Goal: Navigation & Orientation: Find specific page/section

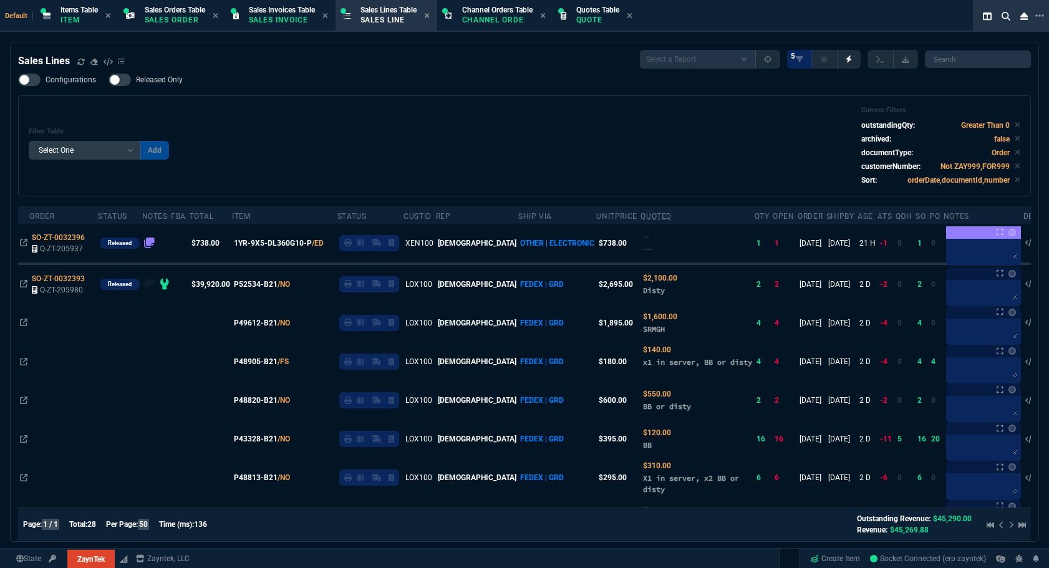
select select "12: [PERSON_NAME]"
select select
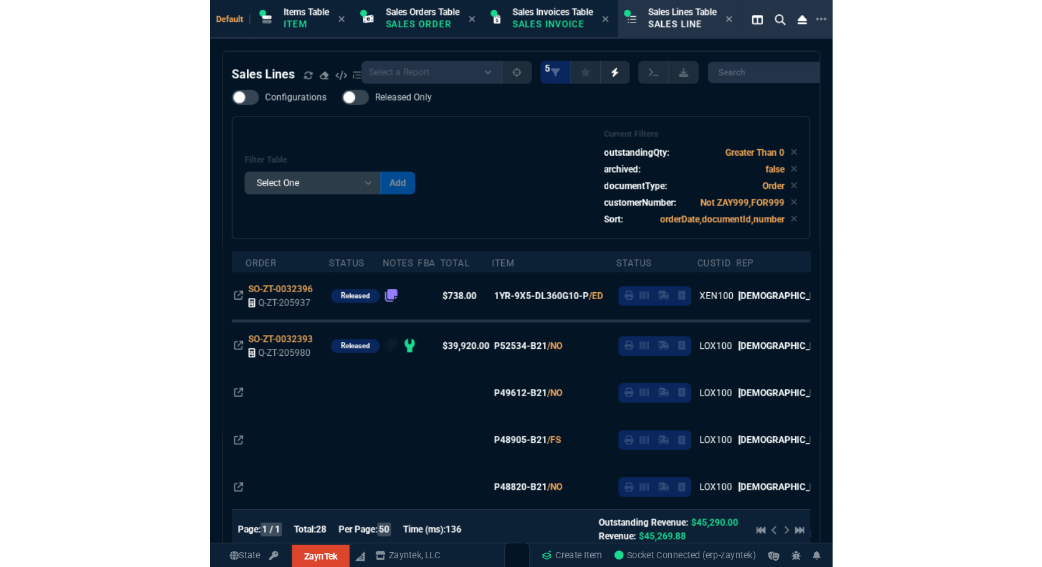
scroll to position [830, 0]
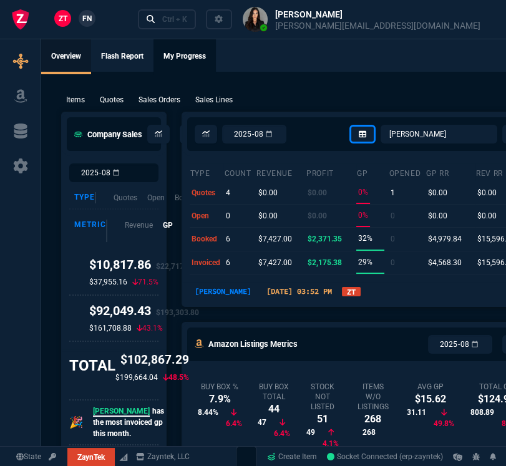
click at [202, 56] on link "My Progress" at bounding box center [184, 56] width 62 height 35
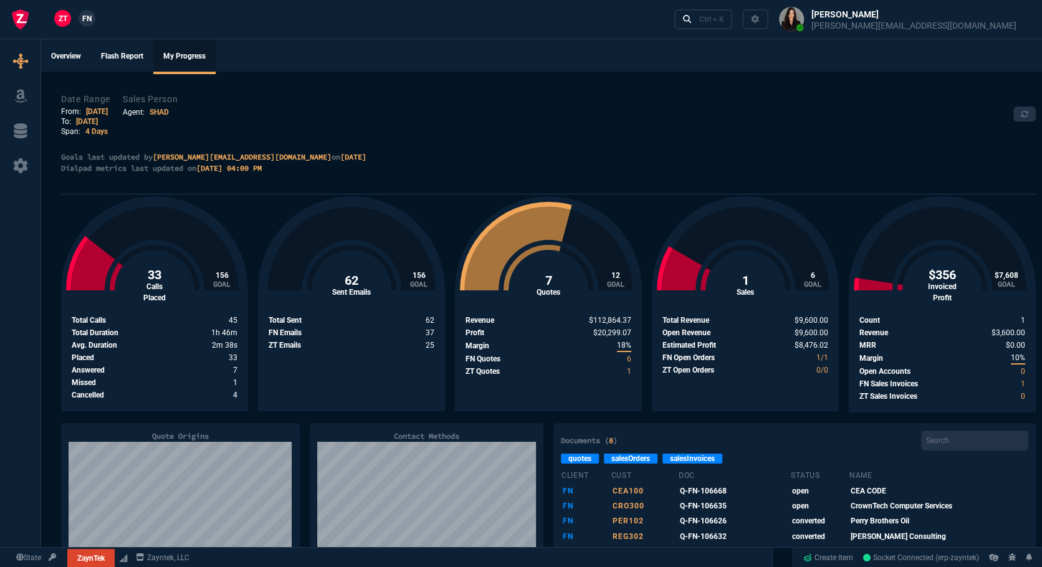
scroll to position [56, 0]
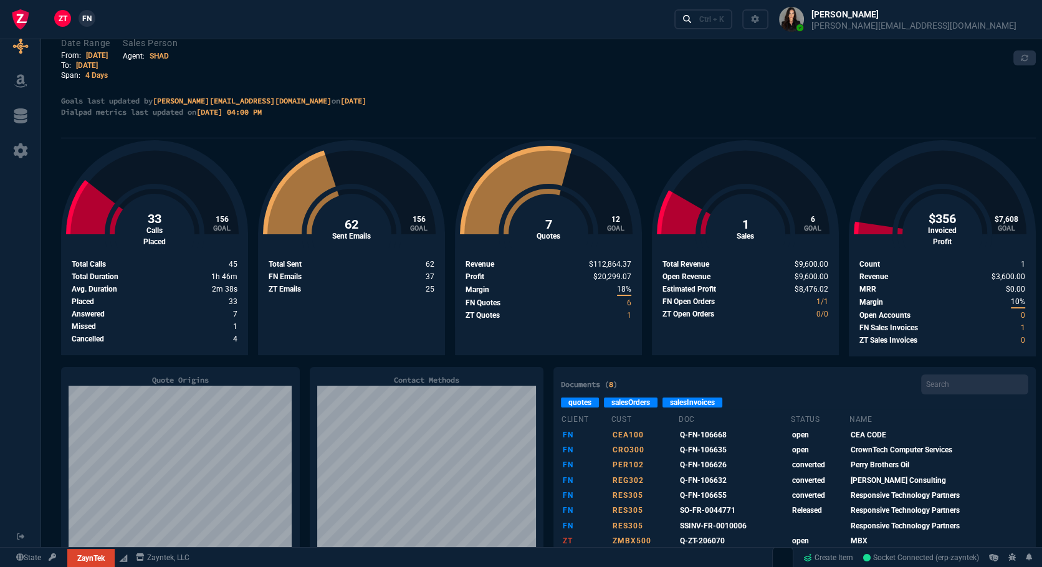
click at [633, 401] on link "salesOrders" at bounding box center [631, 403] width 54 height 10
click at [580, 398] on link "quotes" at bounding box center [580, 403] width 38 height 10
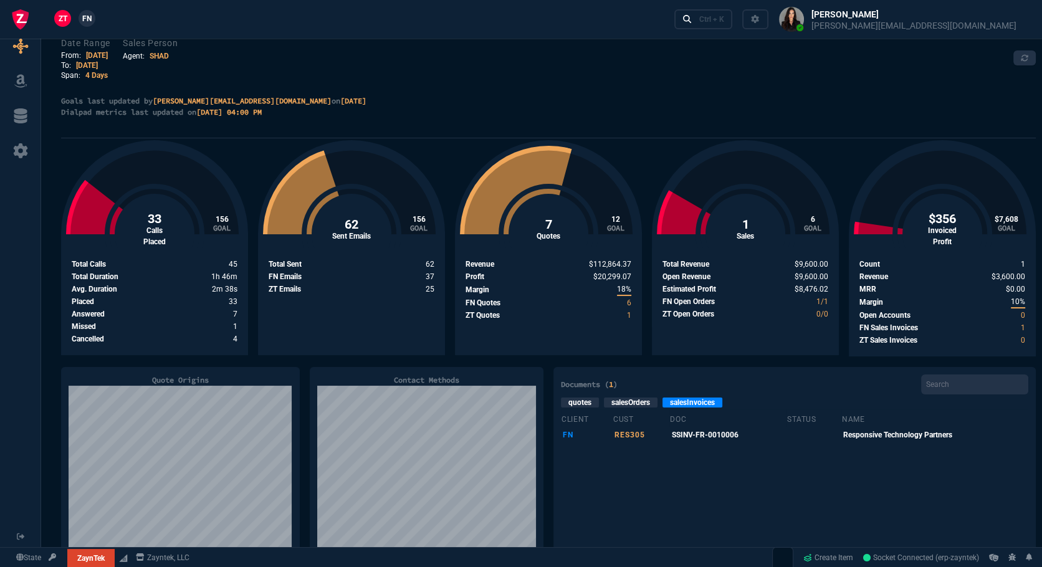
click at [587, 399] on link "quotes" at bounding box center [580, 403] width 38 height 10
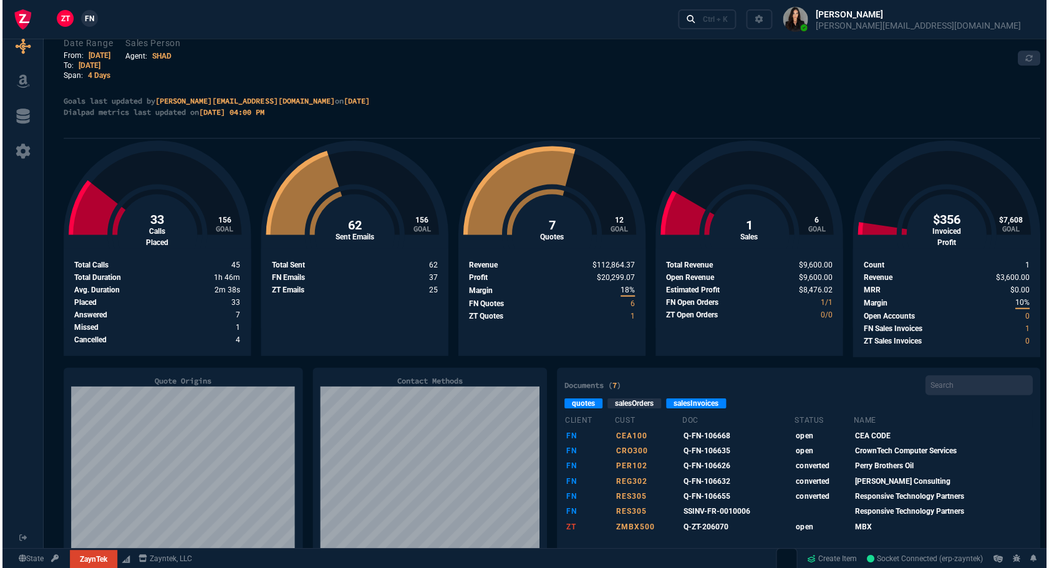
scroll to position [0, 0]
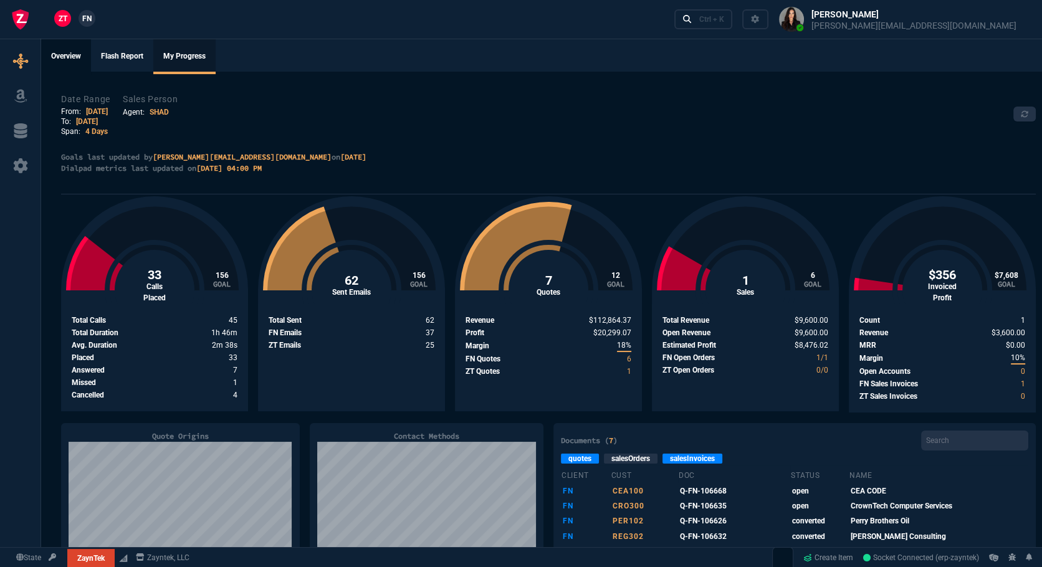
click at [79, 52] on link "Overview" at bounding box center [66, 56] width 50 height 35
select select "12: [PERSON_NAME]"
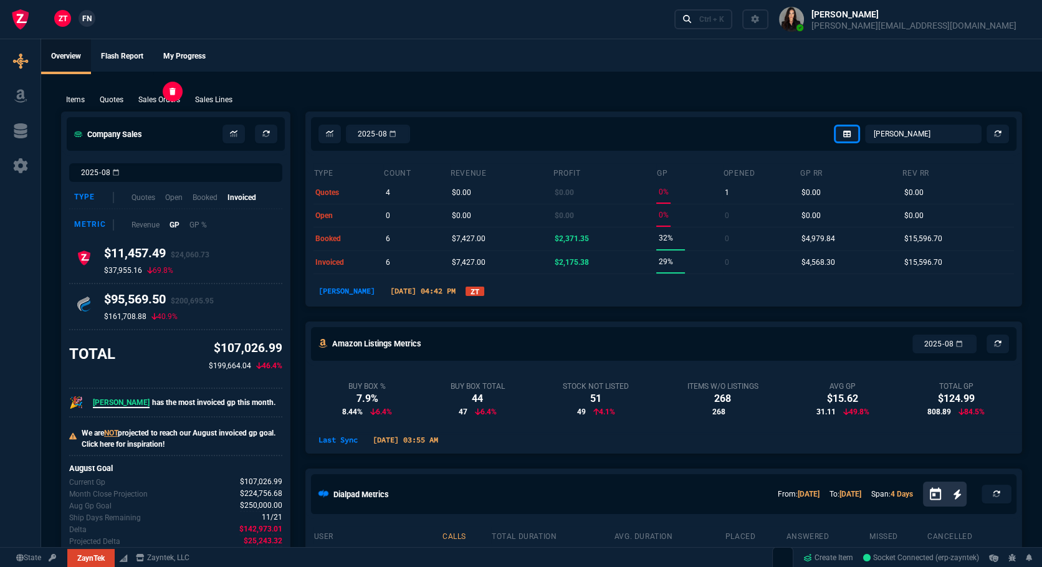
click at [147, 100] on p "Sales Orders" at bounding box center [159, 99] width 42 height 11
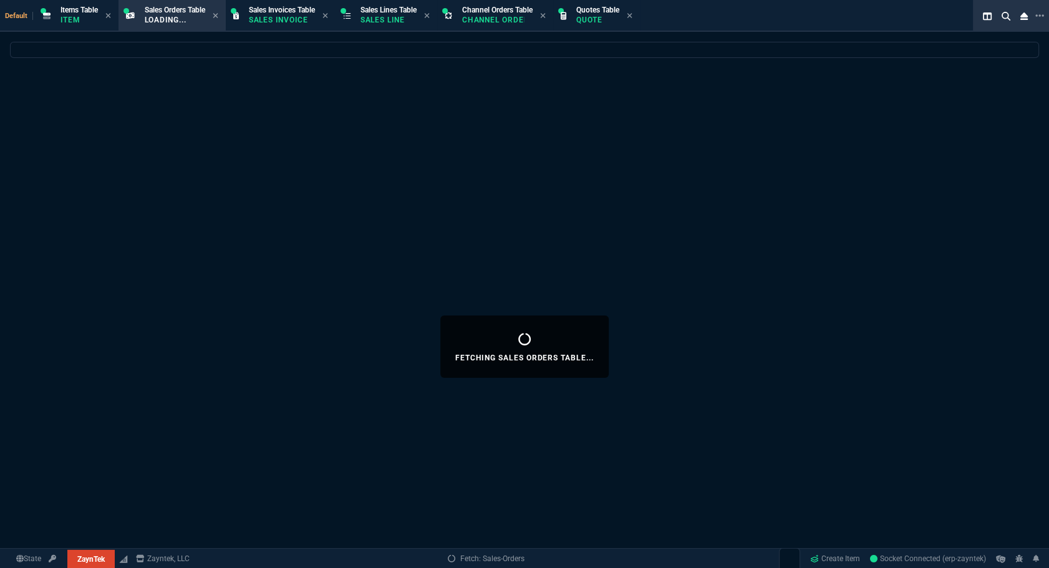
select select
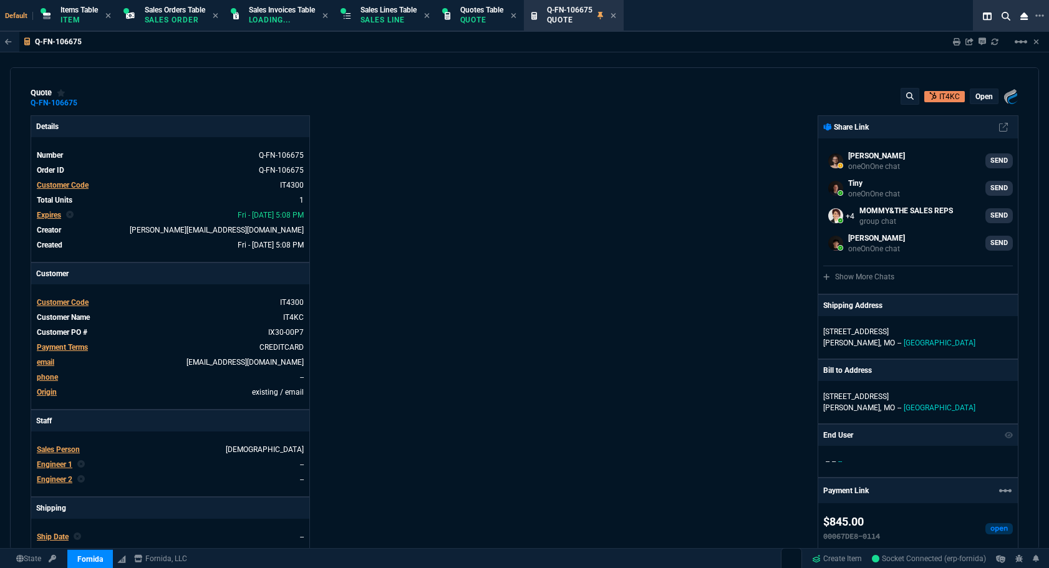
select select "12: [PERSON_NAME]"
